Goal: Find specific page/section: Find specific page/section

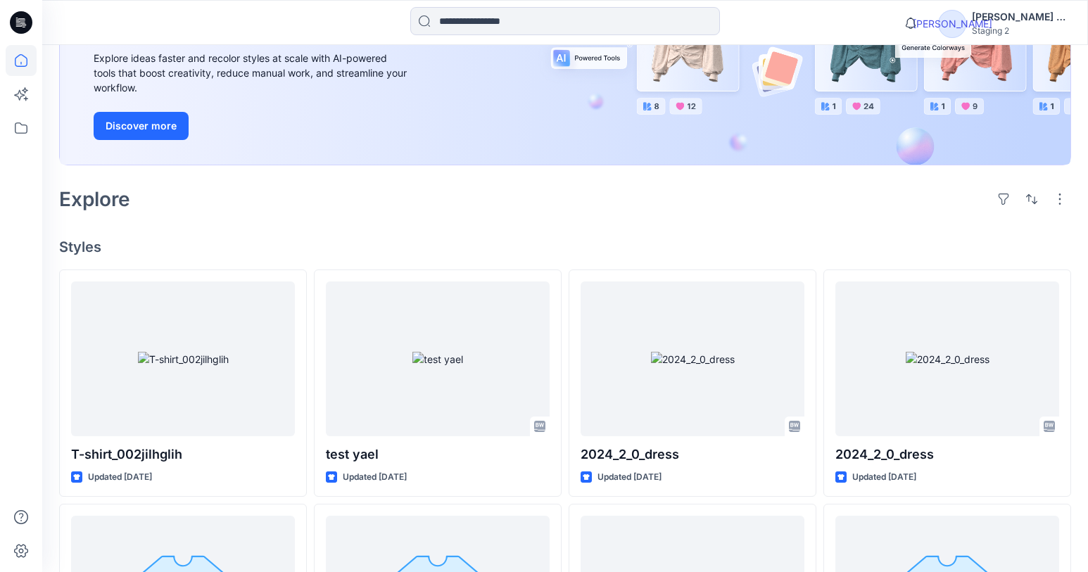
scroll to position [188, 0]
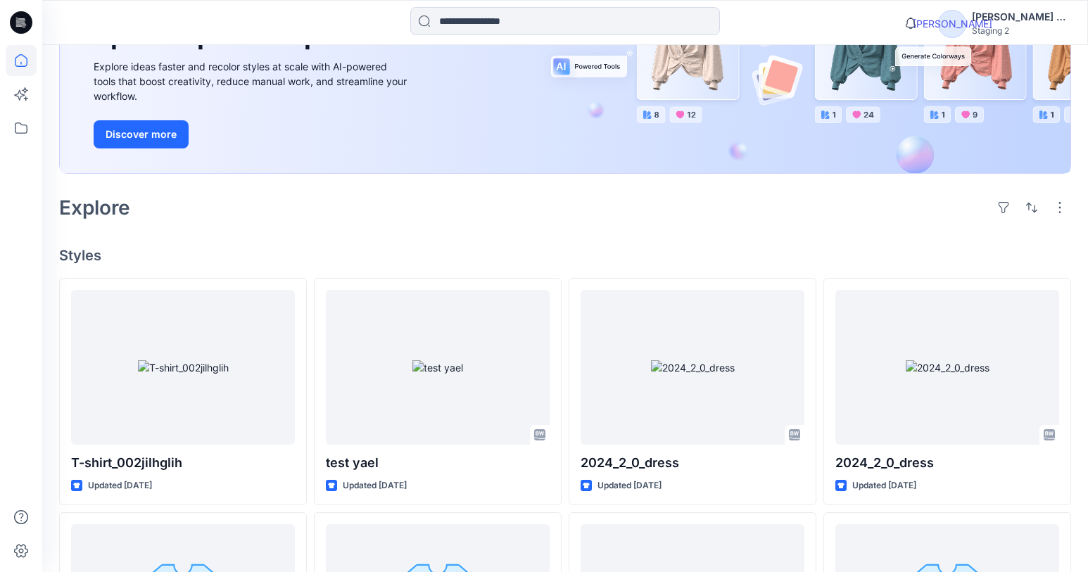
click at [1061, 207] on icon "button" at bounding box center [1059, 207] width 11 height 11
click at [1004, 295] on p "Card View" at bounding box center [1000, 300] width 89 height 17
click at [921, 308] on div "Card Info" at bounding box center [881, 303] width 121 height 28
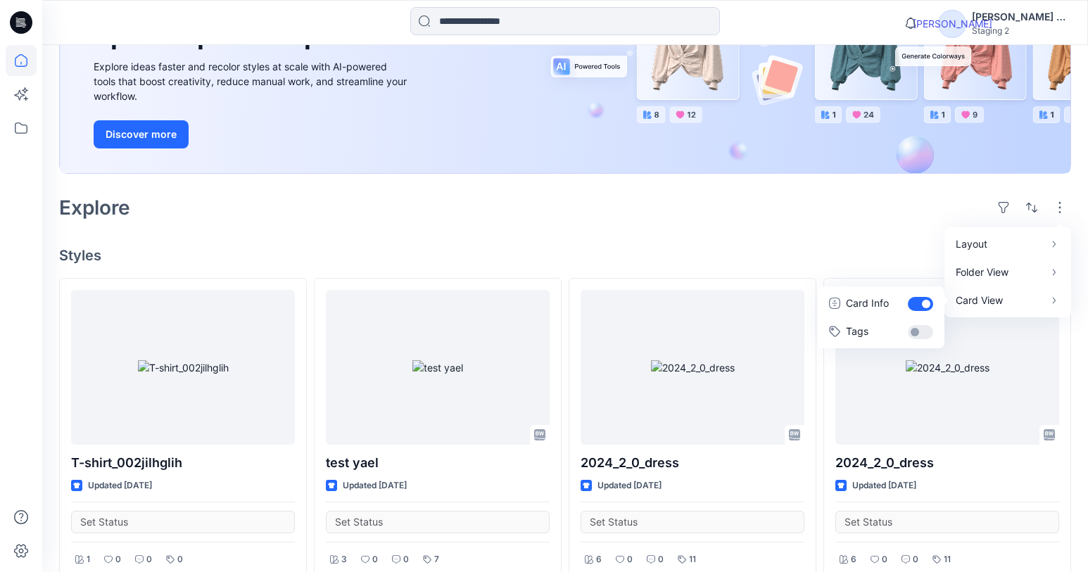
click at [926, 307] on div "Card Info" at bounding box center [881, 303] width 121 height 28
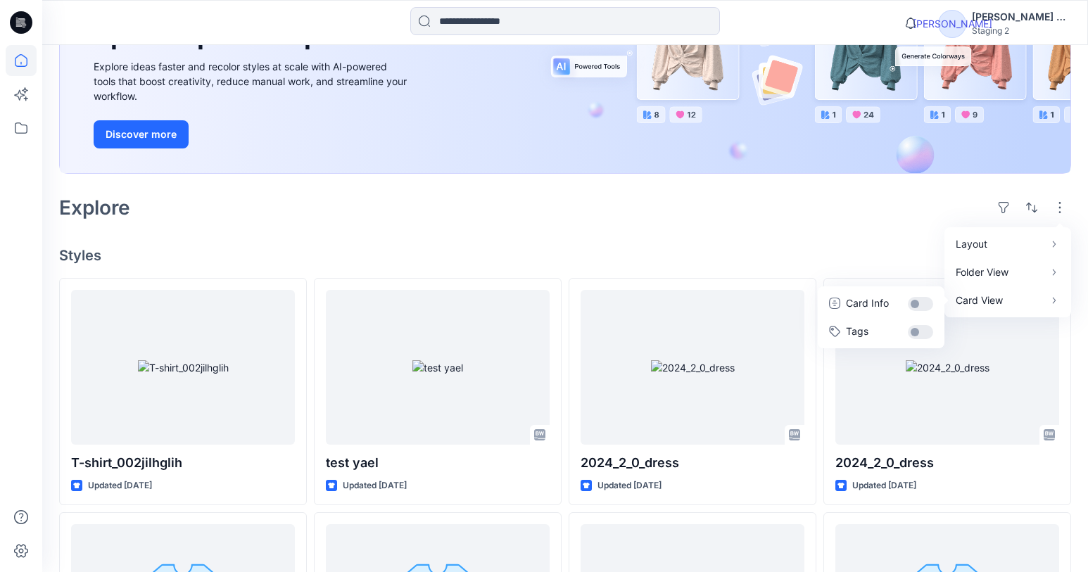
click at [926, 307] on div "Card Info" at bounding box center [881, 303] width 121 height 28
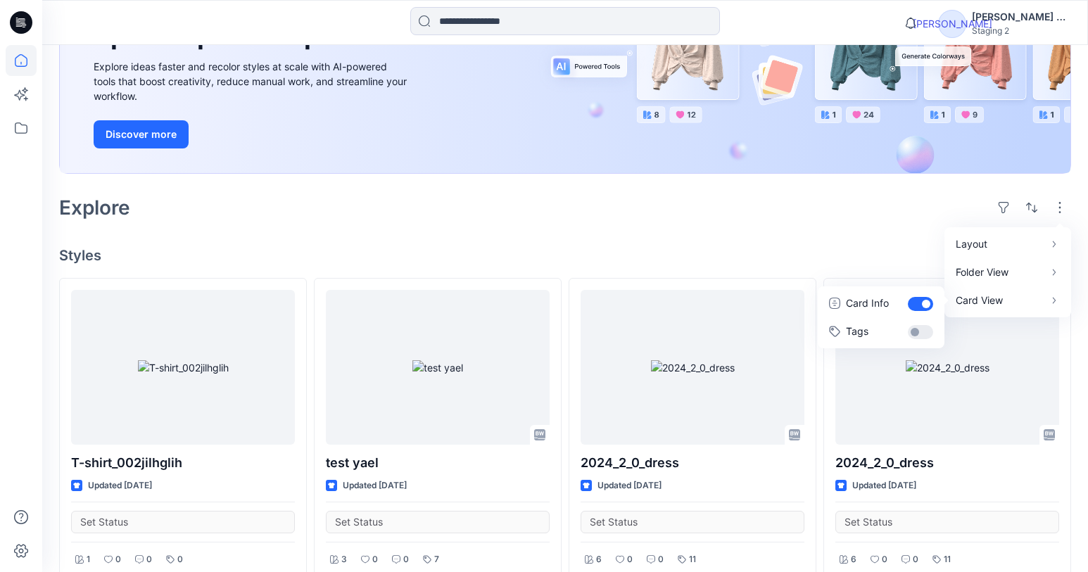
click at [926, 307] on div "Card Info" at bounding box center [881, 303] width 121 height 28
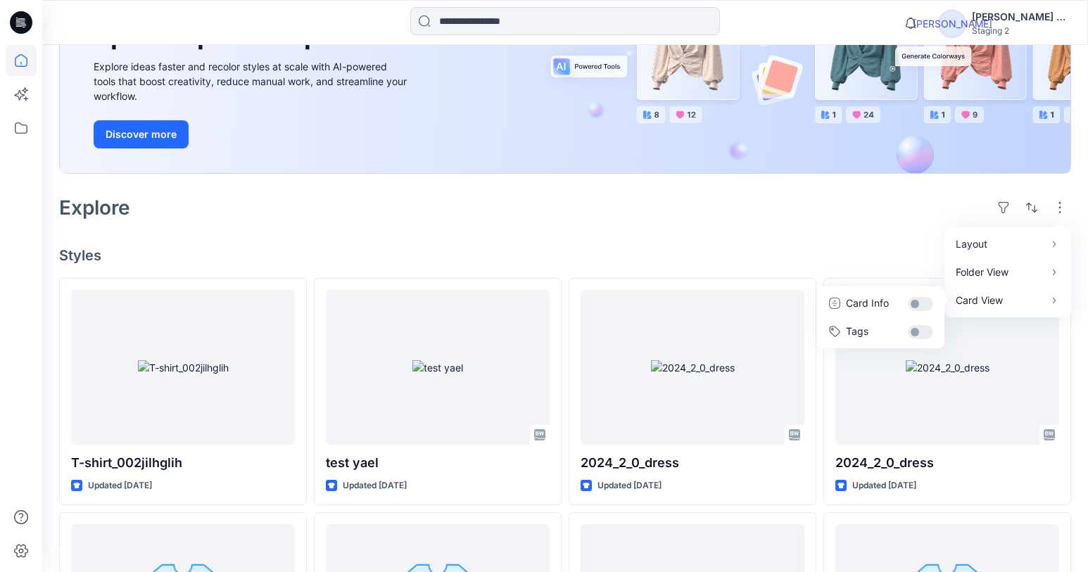
click at [924, 334] on div "Tags" at bounding box center [881, 331] width 121 height 28
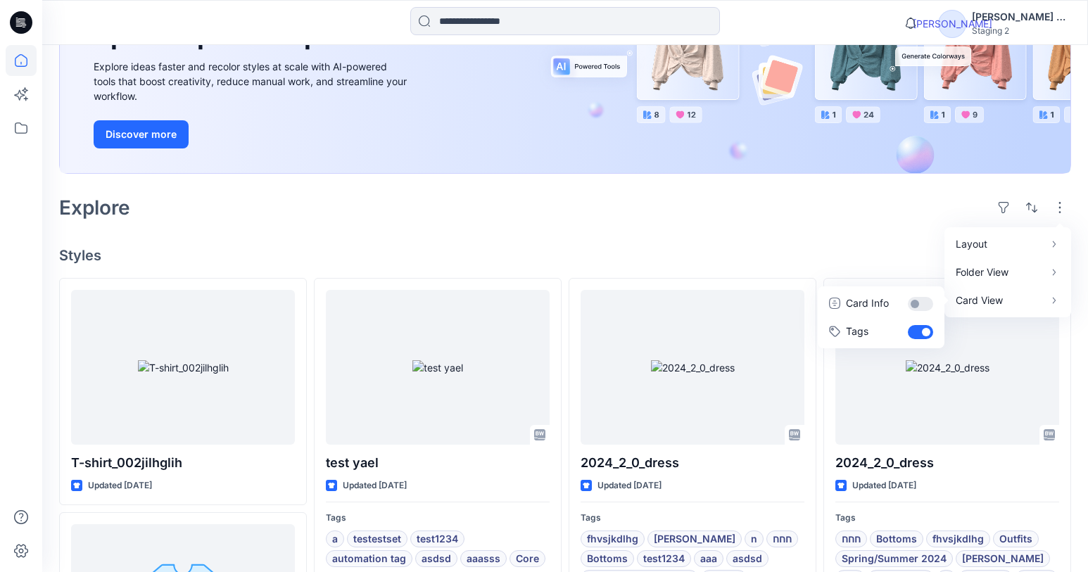
click at [924, 334] on div "Tags" at bounding box center [881, 331] width 121 height 28
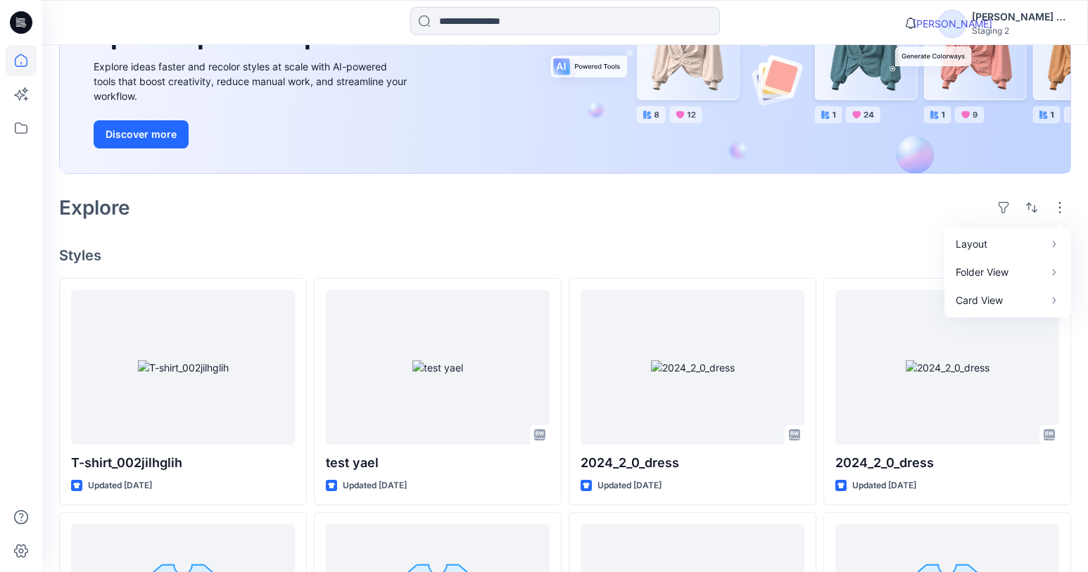
click at [882, 239] on div "Welcome back, [PERSON_NAME] New New Unleash Creativity, Speed Up Development Ex…" at bounding box center [565, 449] width 1046 height 1184
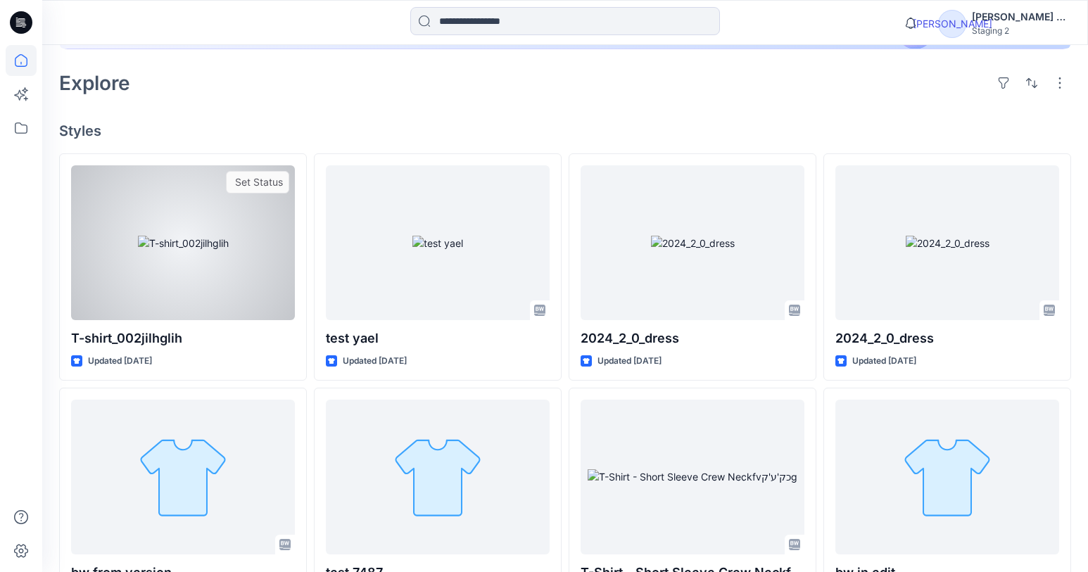
scroll to position [313, 0]
click at [305, 266] on div "T-shirt_002jilhglih Updated [DATE] Set Status" at bounding box center [183, 266] width 248 height 227
click at [269, 280] on div at bounding box center [183, 242] width 224 height 155
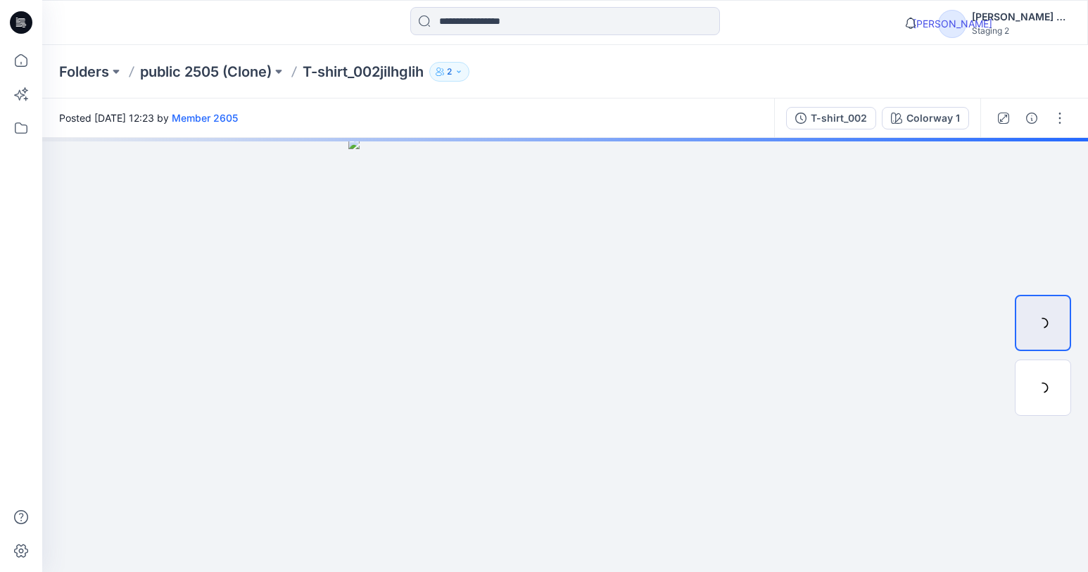
click at [1057, 127] on div "button" at bounding box center [1060, 118] width 23 height 23
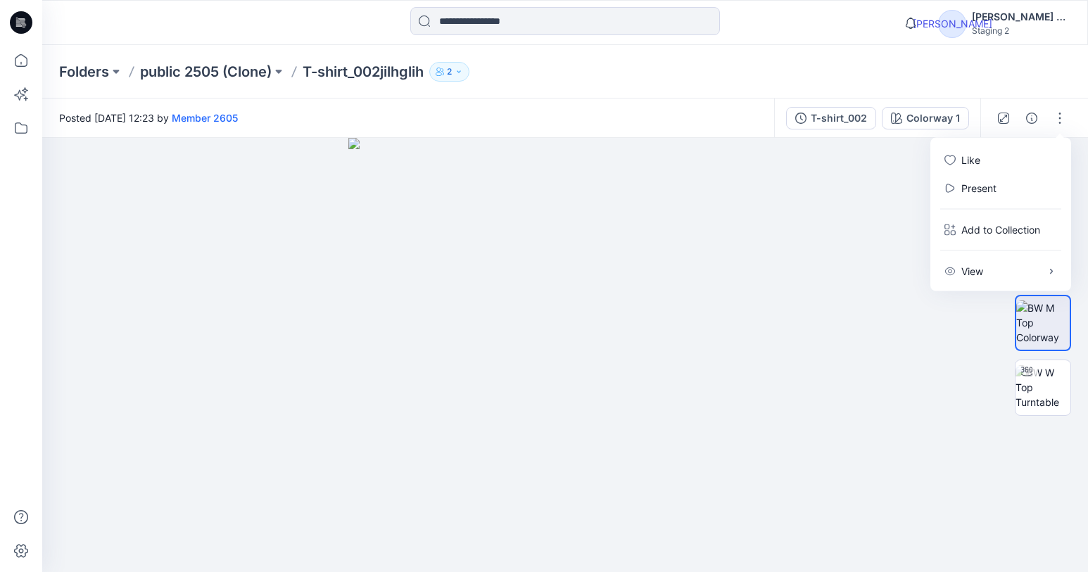
click at [1061, 118] on icon "button" at bounding box center [1060, 118] width 2 height 11
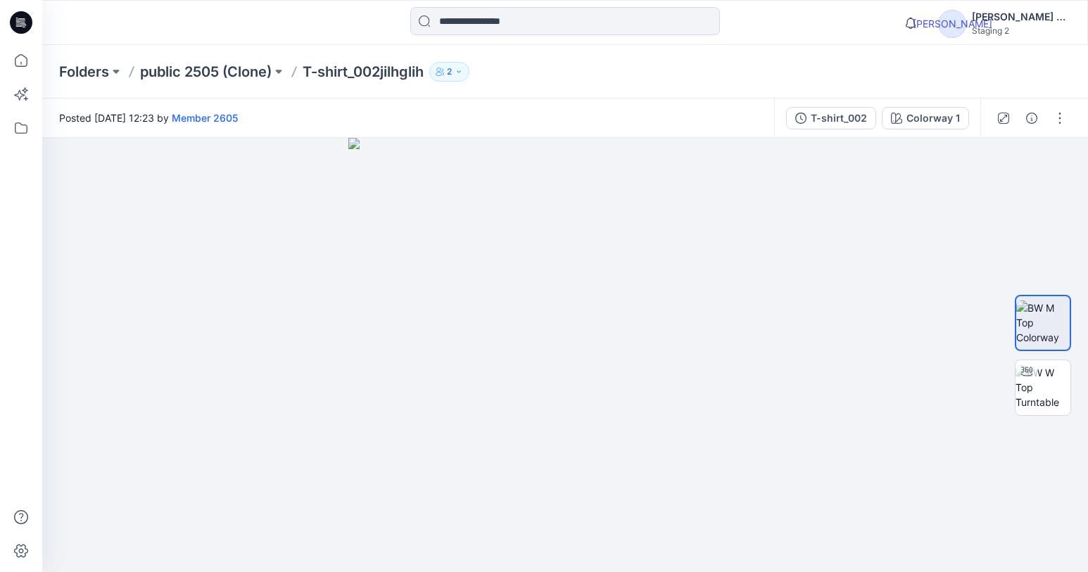
click at [1061, 118] on icon "button" at bounding box center [1059, 118] width 11 height 11
click at [943, 84] on div "Folders public 2505 (Clone) T-shirt_002jilhglih 2" at bounding box center [565, 71] width 1046 height 53
click at [1057, 125] on div "button" at bounding box center [1060, 118] width 23 height 23
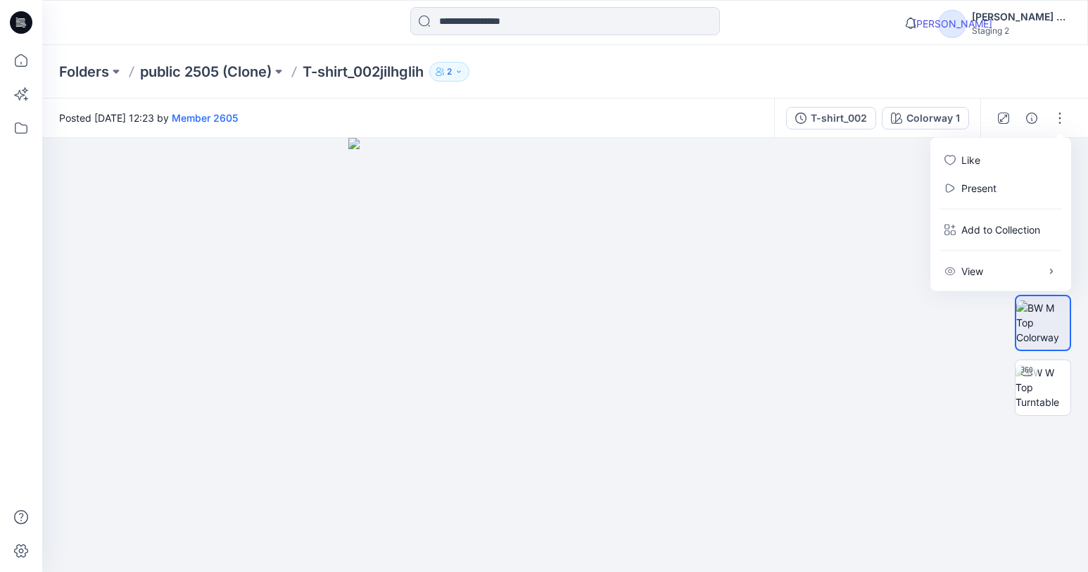
click at [1025, 266] on div "View" at bounding box center [1001, 272] width 130 height 28
click at [935, 60] on div "Folders public 2505 (Clone) T-shirt_002jilhglih 2" at bounding box center [565, 71] width 1046 height 53
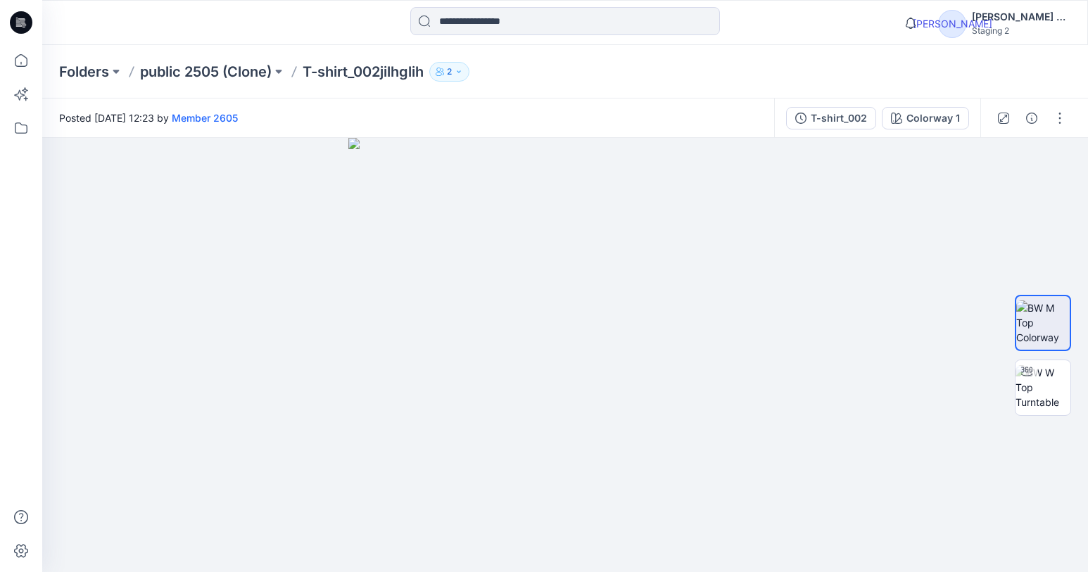
click at [1057, 130] on div at bounding box center [1032, 118] width 102 height 39
click at [1057, 126] on div "button" at bounding box center [1060, 118] width 23 height 23
